Goal: Task Accomplishment & Management: Manage account settings

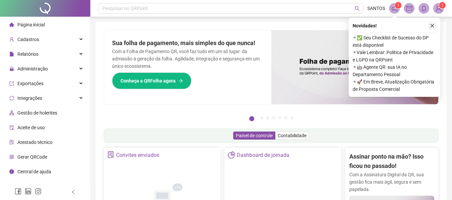
click at [432, 26] on icon "close" at bounding box center [432, 25] width 5 height 5
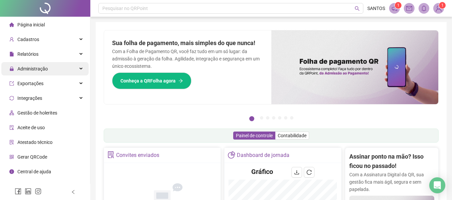
click at [80, 66] on div "Administração" at bounding box center [44, 68] width 87 height 13
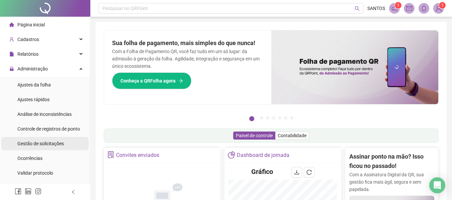
click at [56, 145] on span "Gestão de solicitações" at bounding box center [40, 143] width 46 height 5
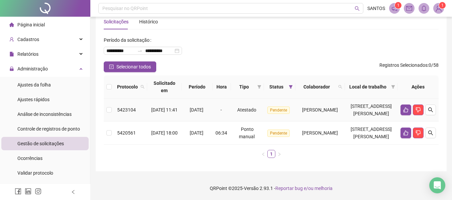
scroll to position [33, 0]
click at [433, 105] on button "button" at bounding box center [430, 110] width 11 height 11
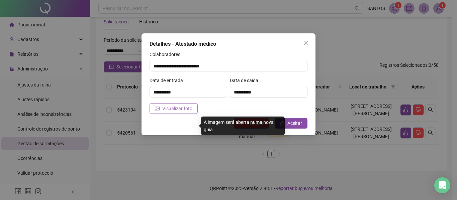
click at [168, 110] on span "Visualizar foto" at bounding box center [177, 108] width 30 height 7
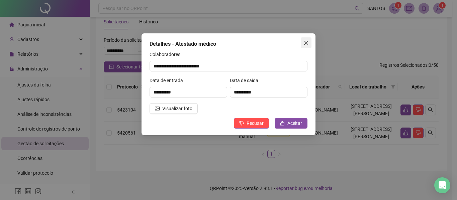
click at [310, 43] on span "Close" at bounding box center [306, 42] width 11 height 5
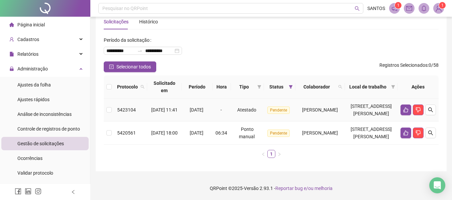
click at [279, 99] on td "Pendente" at bounding box center [279, 110] width 31 height 23
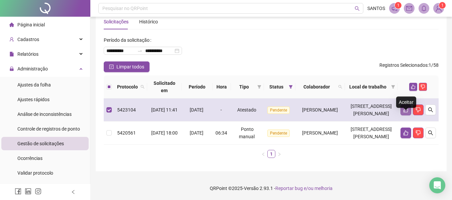
click at [404, 108] on icon "like" at bounding box center [405, 110] width 5 height 5
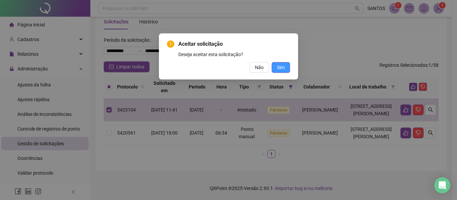
click at [285, 70] on button "Sim" at bounding box center [281, 67] width 18 height 11
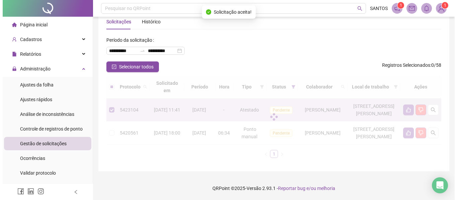
scroll to position [8, 0]
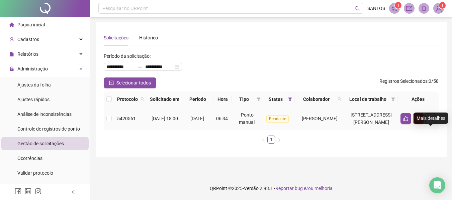
click at [432, 121] on icon "search" at bounding box center [430, 118] width 5 height 5
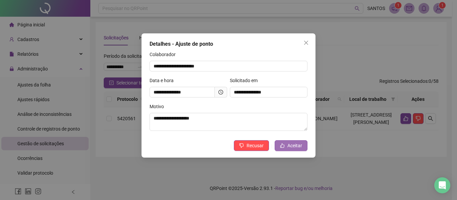
click at [291, 144] on span "Aceitar" at bounding box center [294, 145] width 15 height 7
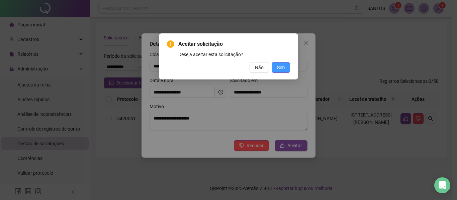
click at [281, 67] on span "Sim" at bounding box center [281, 67] width 8 height 7
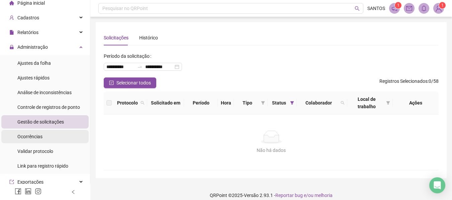
scroll to position [33, 0]
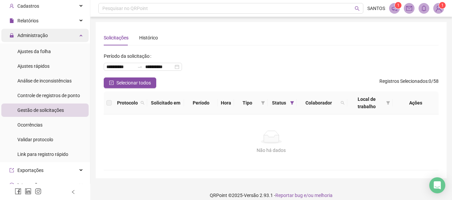
click at [73, 37] on div "Administração" at bounding box center [44, 35] width 87 height 13
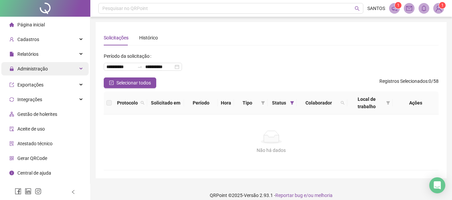
scroll to position [0, 0]
